Goal: Navigation & Orientation: Find specific page/section

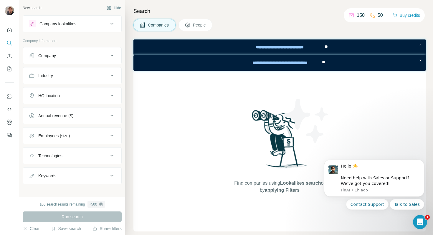
click at [292, 16] on div "Search Companies People Find companies using Lookalikes search or by applying F…" at bounding box center [279, 117] width 308 height 235
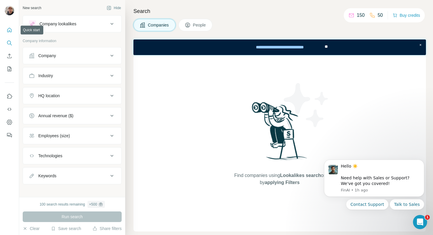
click at [11, 34] on button "Quick start" at bounding box center [9, 30] width 9 height 11
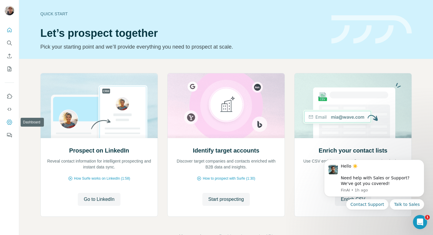
click at [8, 125] on icon "Dashboard" at bounding box center [9, 122] width 6 height 6
